Goal: Navigation & Orientation: Find specific page/section

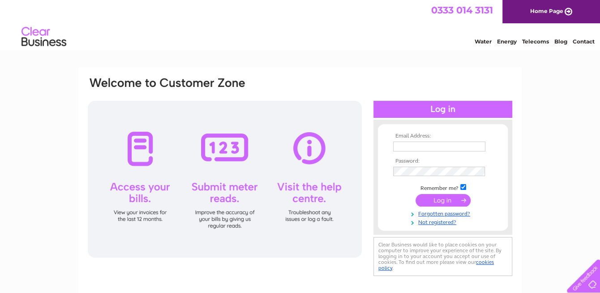
click at [439, 146] on input "text" at bounding box center [439, 146] width 92 height 10
type input "johnsem8@aol.com"
drag, startPoint x: 449, startPoint y: 198, endPoint x: 433, endPoint y: 198, distance: 16.1
click at [449, 198] on input "submit" at bounding box center [442, 200] width 55 height 13
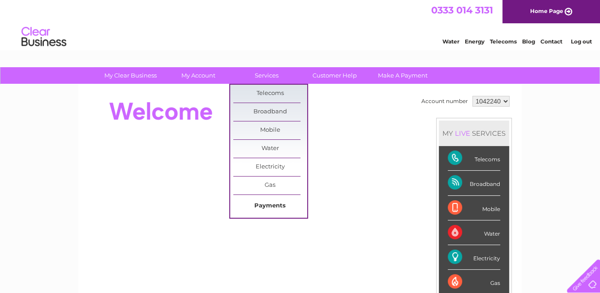
click at [268, 204] on link "Payments" at bounding box center [270, 206] width 74 height 18
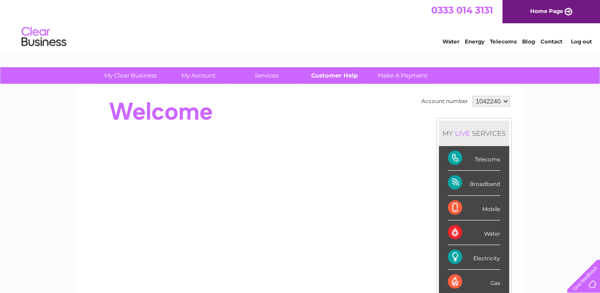
click at [329, 78] on link "Customer Help" at bounding box center [335, 75] width 74 height 17
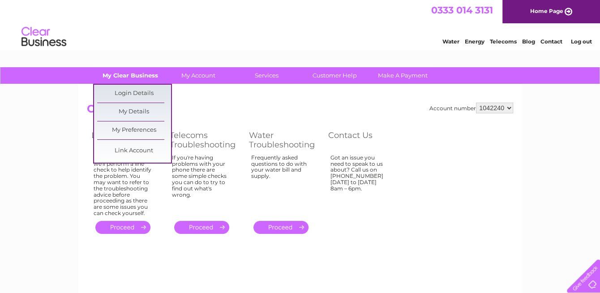
click at [120, 74] on link "My Clear Business" at bounding box center [131, 75] width 74 height 17
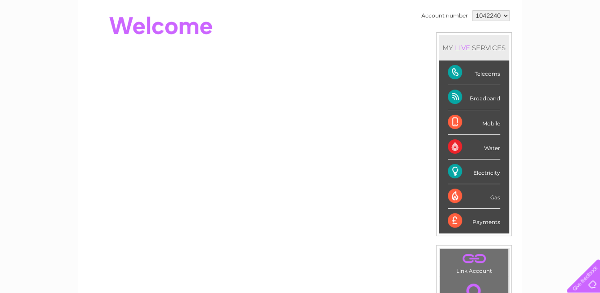
scroll to position [90, 0]
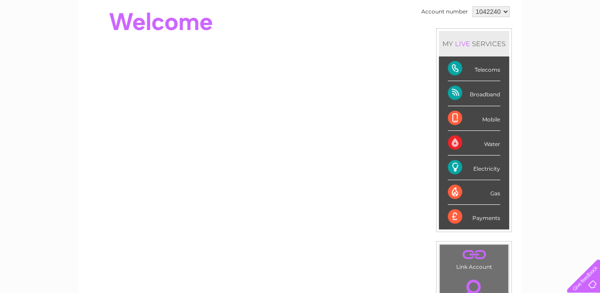
click at [452, 214] on div "Payments" at bounding box center [474, 217] width 52 height 24
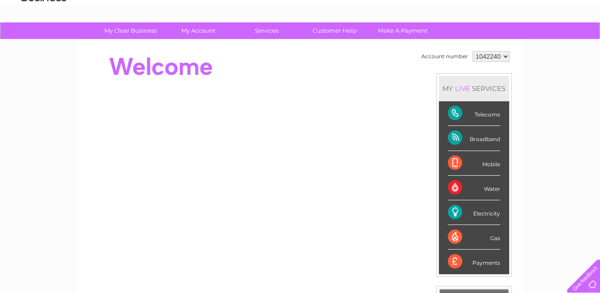
click at [484, 260] on div "Payments" at bounding box center [474, 261] width 52 height 24
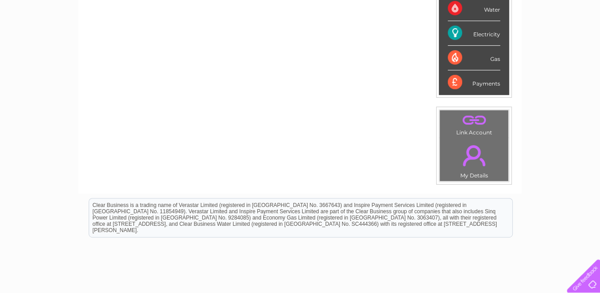
scroll to position [0, 0]
